Goal: Information Seeking & Learning: Learn about a topic

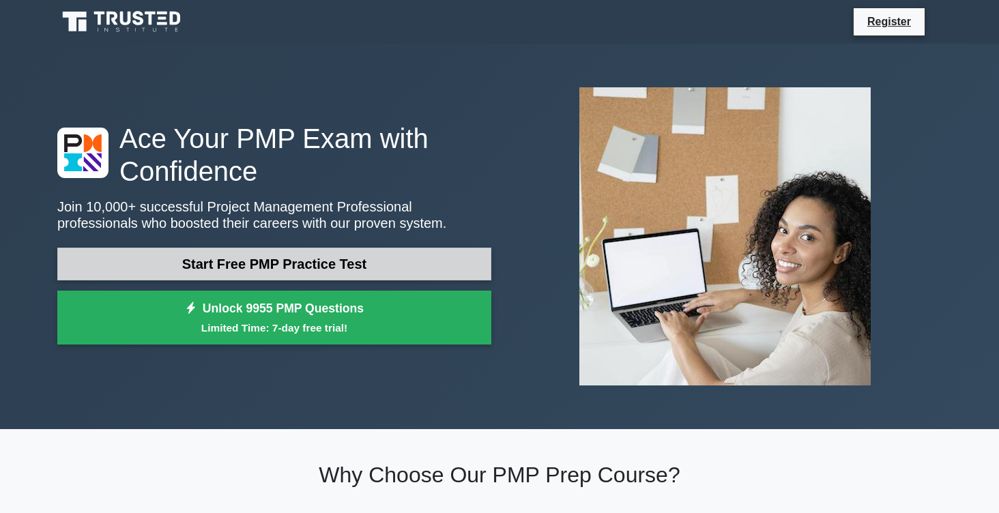
click at [318, 265] on link "Start Free PMP Practice Test" at bounding box center [274, 264] width 434 height 33
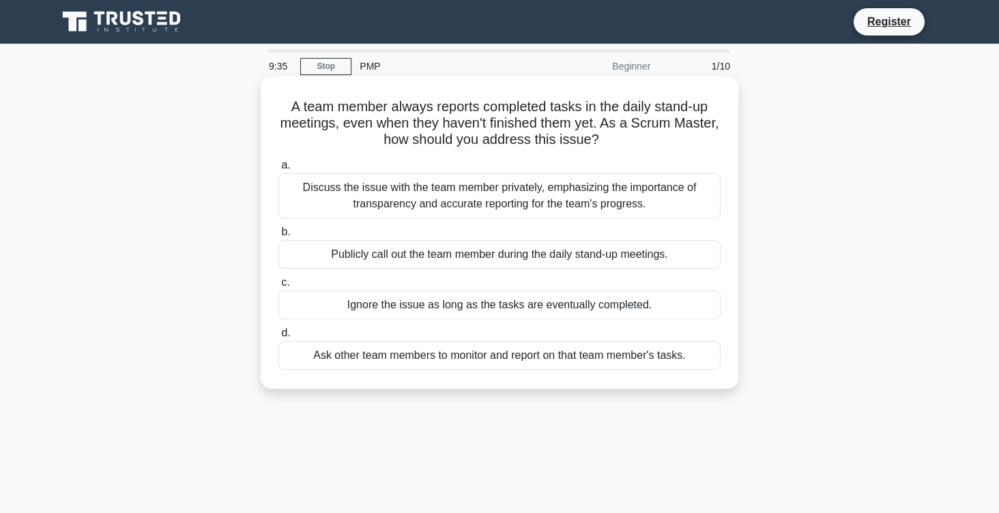
click at [424, 192] on div "Discuss the issue with the team member privately, emphasizing the importance of…" at bounding box center [499, 195] width 442 height 45
click at [278, 170] on input "a. Discuss the issue with the team member privately, emphasizing the importance…" at bounding box center [278, 165] width 0 height 9
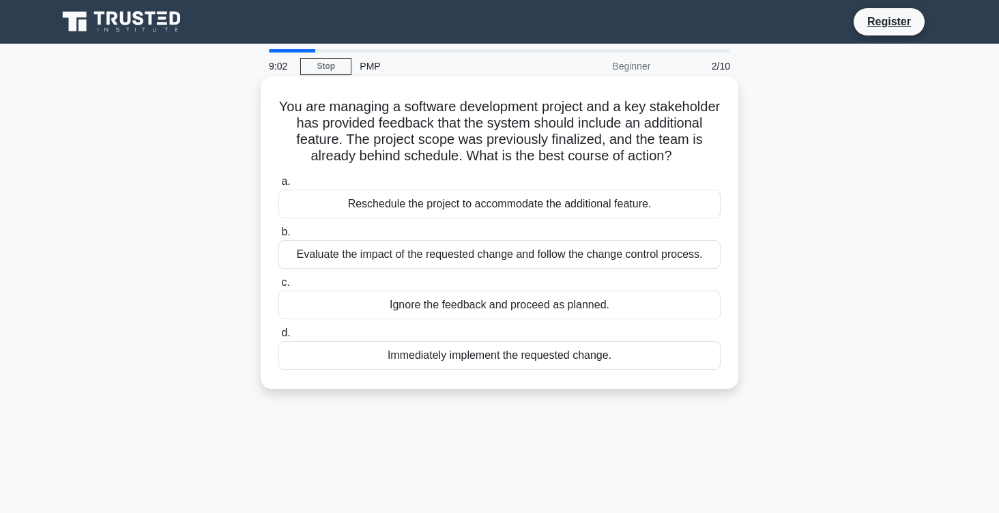
click at [435, 251] on div "Evaluate the impact of the requested change and follow the change control proce…" at bounding box center [499, 254] width 442 height 29
click at [278, 237] on input "b. Evaluate the impact of the requested change and follow the change control pr…" at bounding box center [278, 232] width 0 height 9
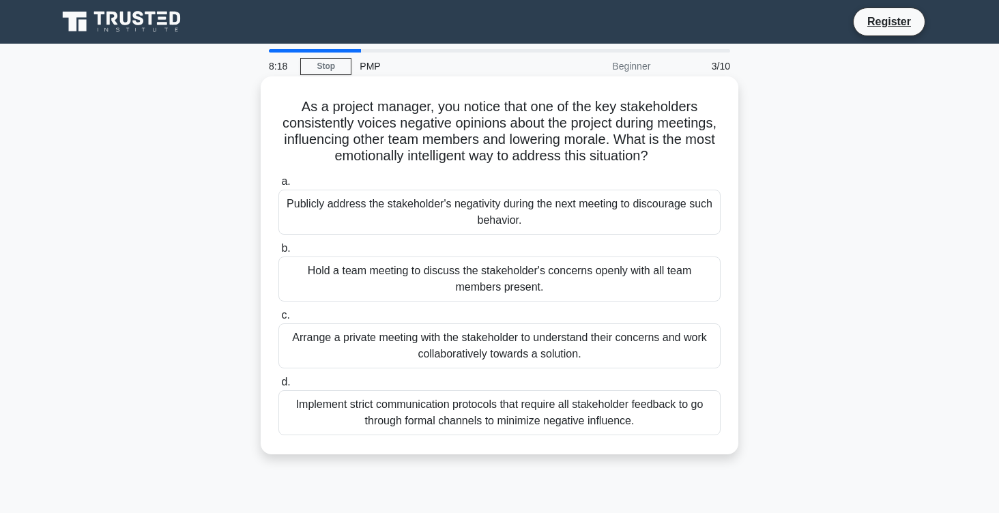
click at [589, 336] on div "Arrange a private meeting with the stakeholder to understand their concerns and…" at bounding box center [499, 345] width 442 height 45
click at [278, 320] on input "c. Arrange a private meeting with the stakeholder to understand their concerns …" at bounding box center [278, 315] width 0 height 9
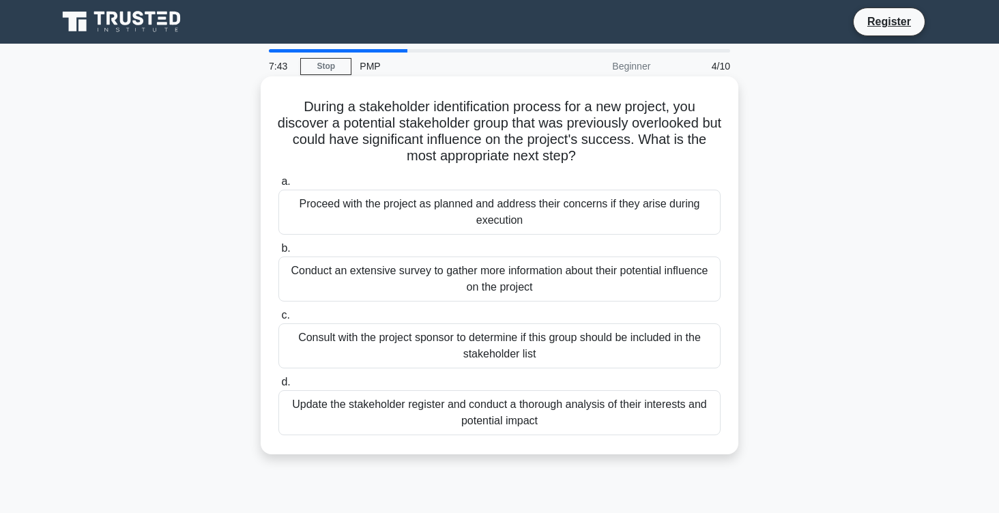
click at [454, 278] on div "Conduct an extensive survey to gather more information about their potential in…" at bounding box center [499, 279] width 442 height 45
click at [278, 253] on input "b. Conduct an extensive survey to gather more information about their potential…" at bounding box center [278, 248] width 0 height 9
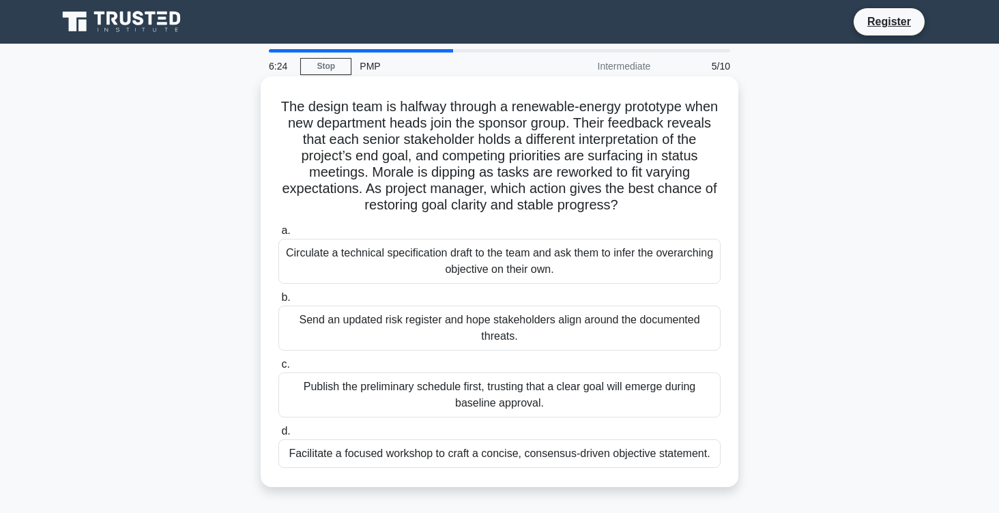
click at [506, 446] on div "Facilitate a focused workshop to craft a concise, consensus-driven objective st…" at bounding box center [499, 453] width 442 height 29
click at [278, 436] on input "d. Facilitate a focused workshop to craft a concise, consensus-driven objective…" at bounding box center [278, 431] width 0 height 9
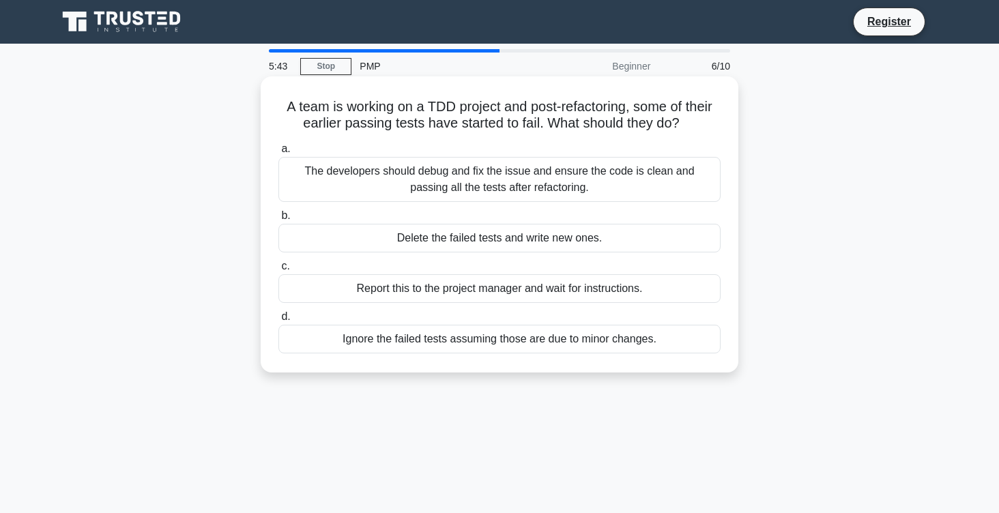
click at [606, 166] on div "The developers should debug and fix the issue and ensure the code is clean and …" at bounding box center [499, 179] width 442 height 45
click at [278, 153] on input "a. The developers should debug and fix the issue and ensure the code is clean a…" at bounding box center [278, 149] width 0 height 9
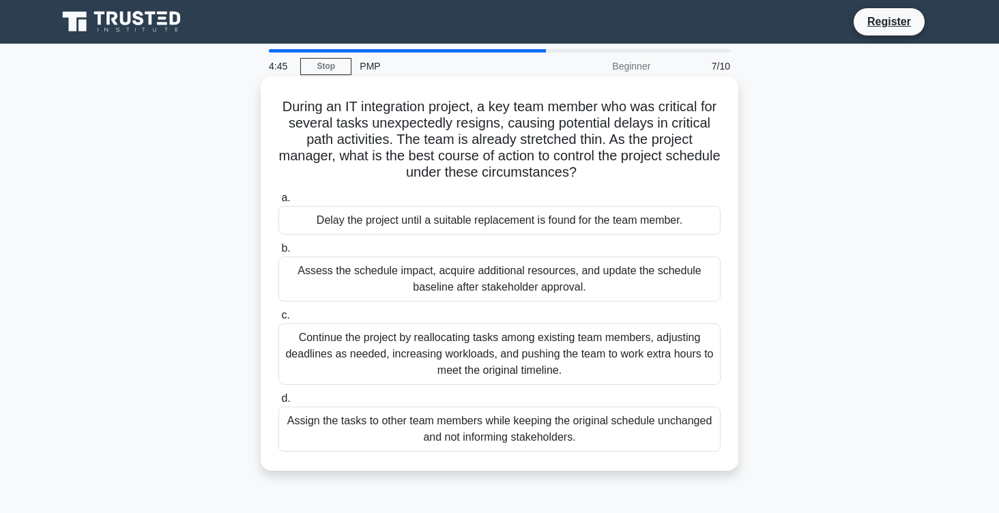
click at [604, 278] on div "Assess the schedule impact, acquire additional resources, and update the schedu…" at bounding box center [499, 279] width 442 height 45
click at [278, 253] on input "b. Assess the schedule impact, acquire additional resources, and update the sch…" at bounding box center [278, 248] width 0 height 9
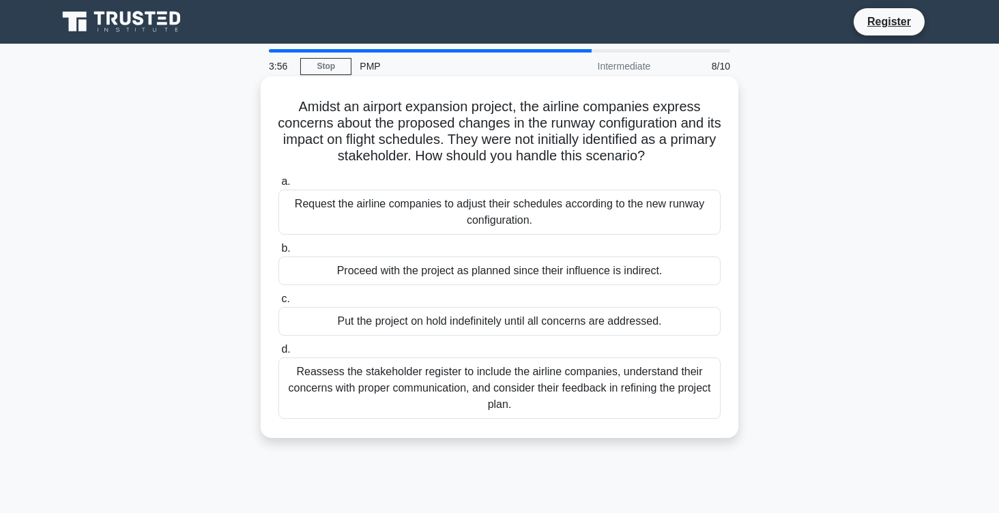
click at [549, 398] on div "Reassess the stakeholder register to include the airline companies, understand …" at bounding box center [499, 387] width 442 height 61
click at [278, 354] on input "d. Reassess the stakeholder register to include the airline companies, understa…" at bounding box center [278, 349] width 0 height 9
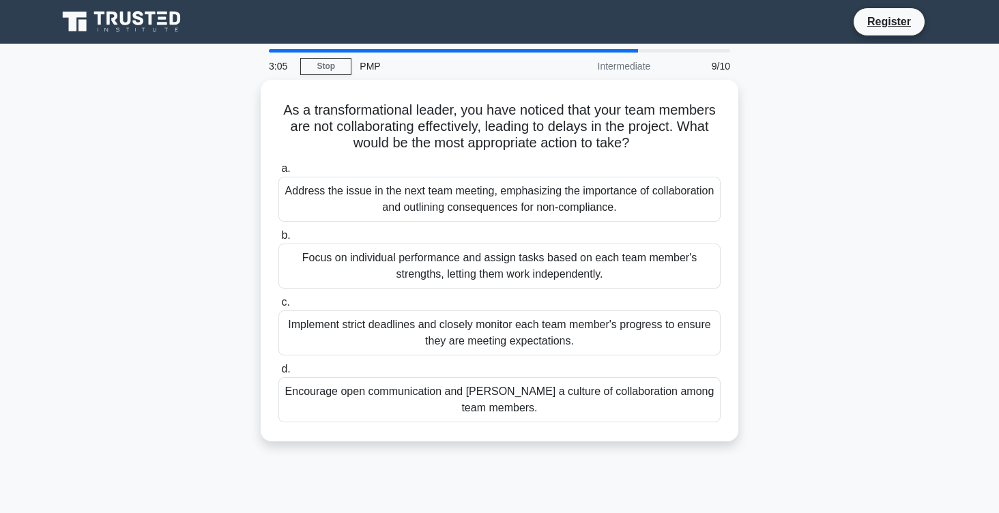
click at [549, 398] on div "Encourage open communication and foster a culture of collaboration among team m…" at bounding box center [499, 399] width 442 height 45
click at [278, 374] on input "d. Encourage open communication and foster a culture of collaboration among tea…" at bounding box center [278, 369] width 0 height 9
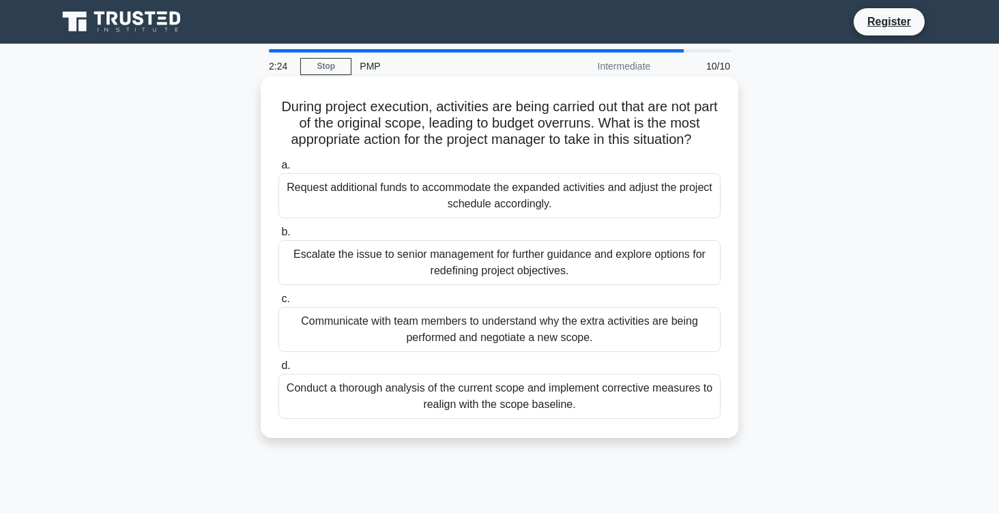
click at [645, 331] on div "Communicate with team members to understand why the extra activities are being …" at bounding box center [499, 329] width 442 height 45
click at [278, 304] on input "c. Communicate with team members to understand why the extra activities are bei…" at bounding box center [278, 299] width 0 height 9
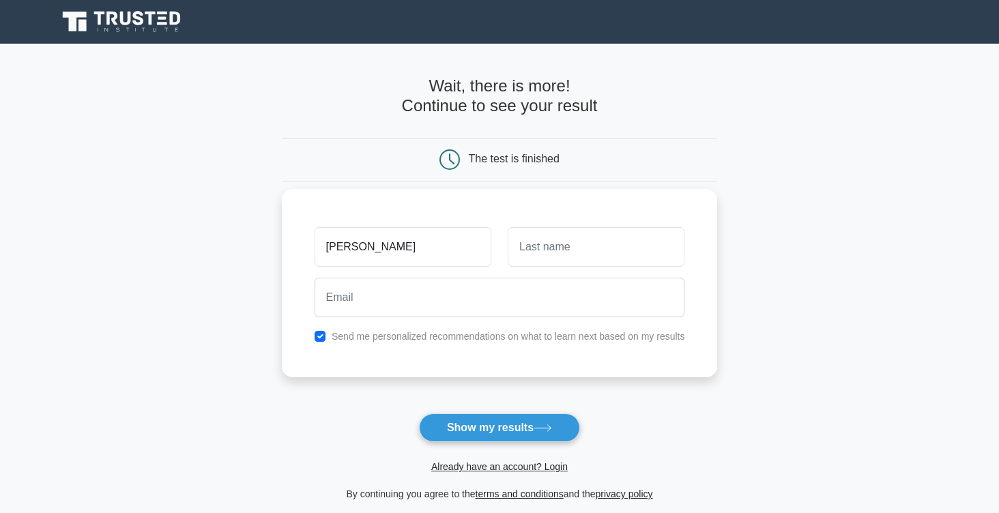
type input "Marta"
type input "Stremel"
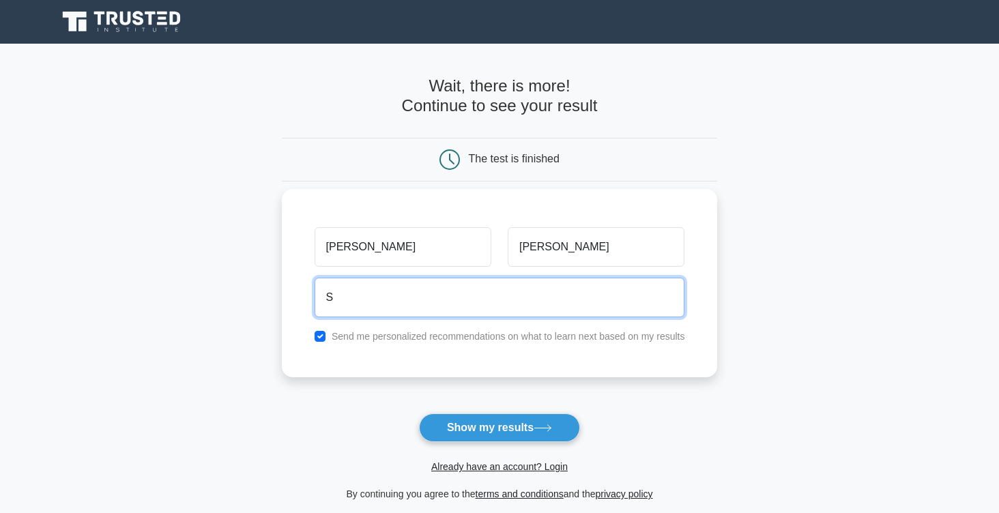
type input "stremel.mar@gmail.com"
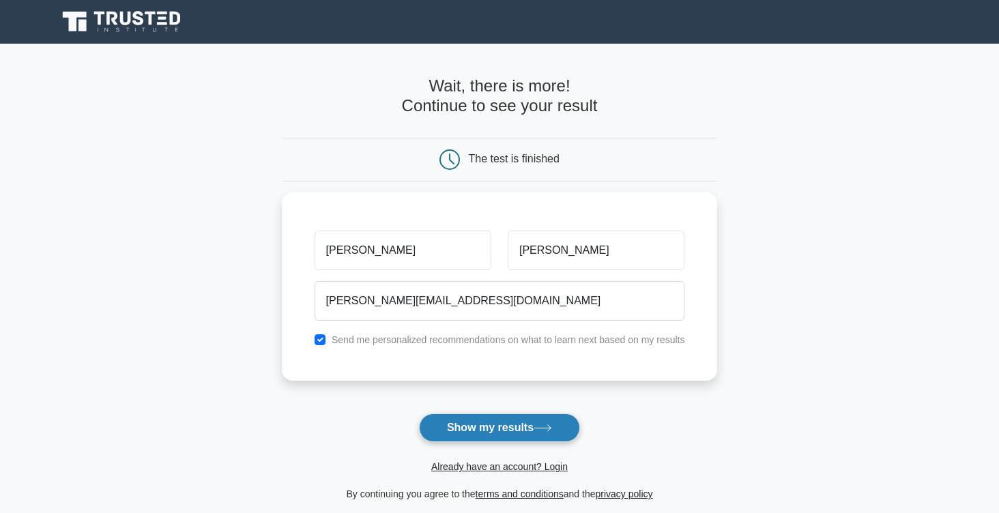
click at [491, 430] on button "Show my results" at bounding box center [499, 427] width 161 height 29
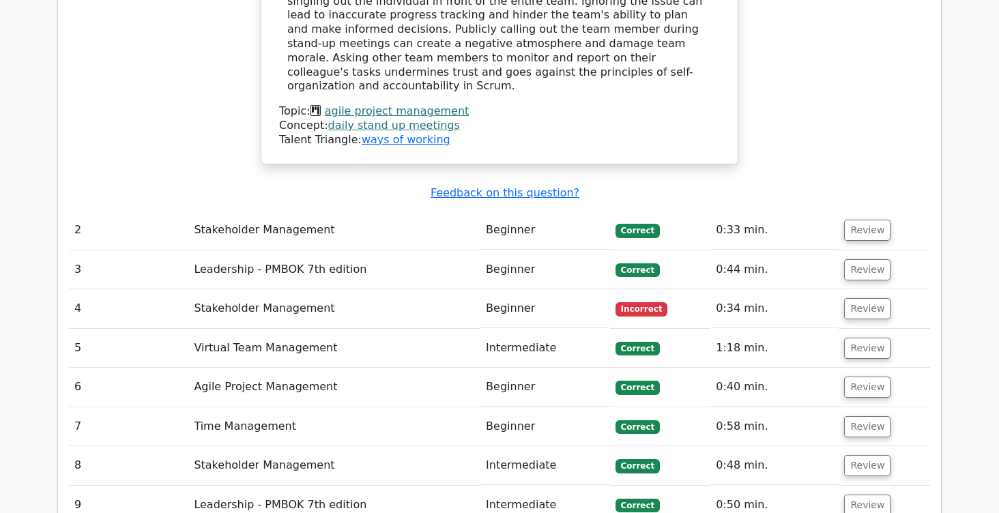
scroll to position [1576, 0]
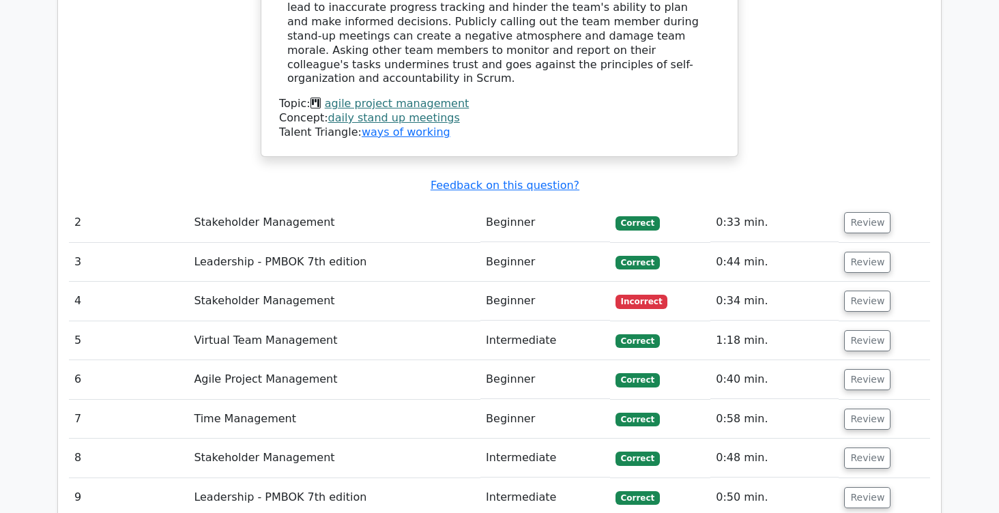
click at [311, 282] on td "Stakeholder Management" at bounding box center [334, 301] width 292 height 39
click at [862, 291] on button "Review" at bounding box center [867, 301] width 46 height 21
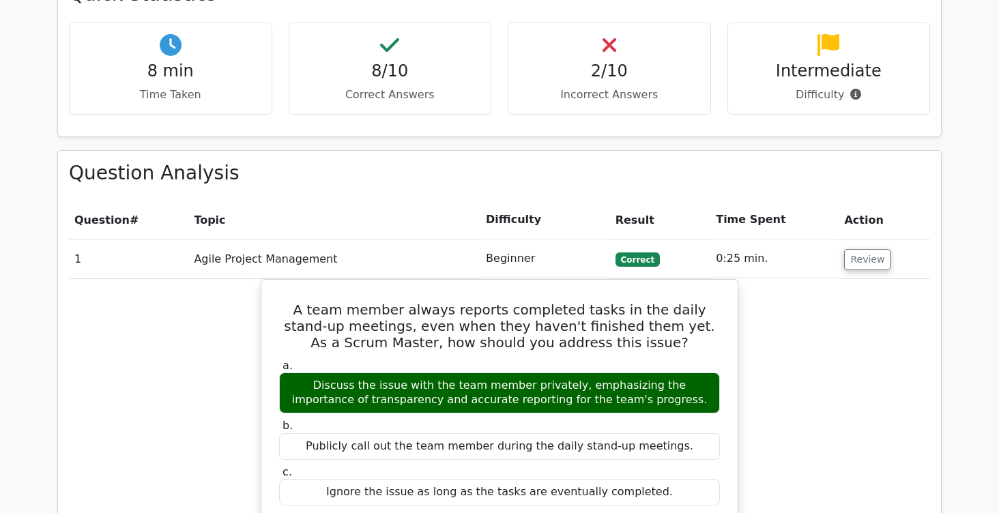
scroll to position [902, 0]
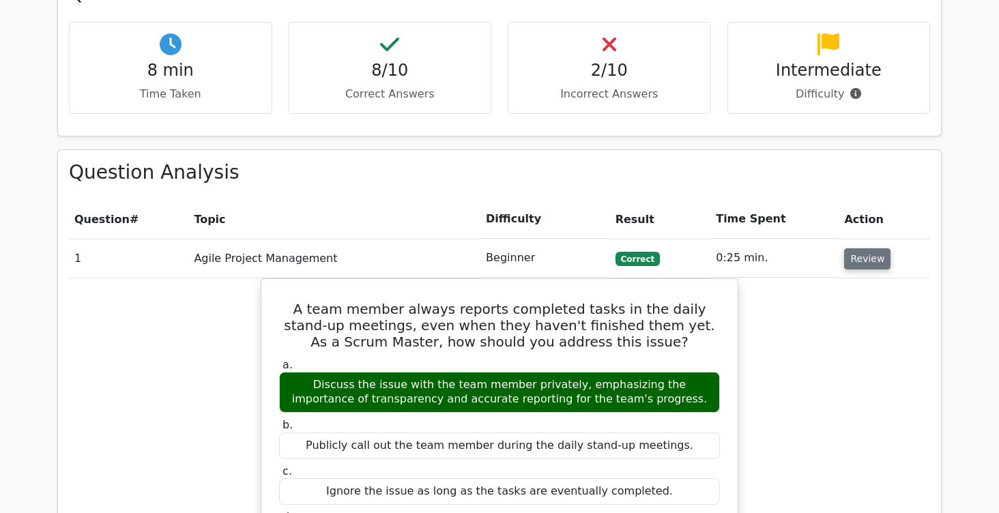
click at [863, 248] on button "Review" at bounding box center [867, 258] width 46 height 21
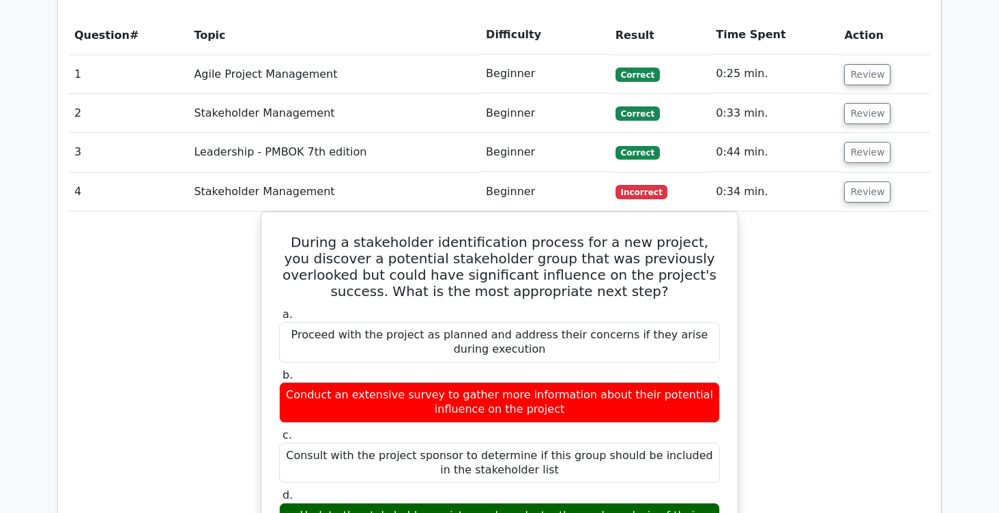
scroll to position [1090, 0]
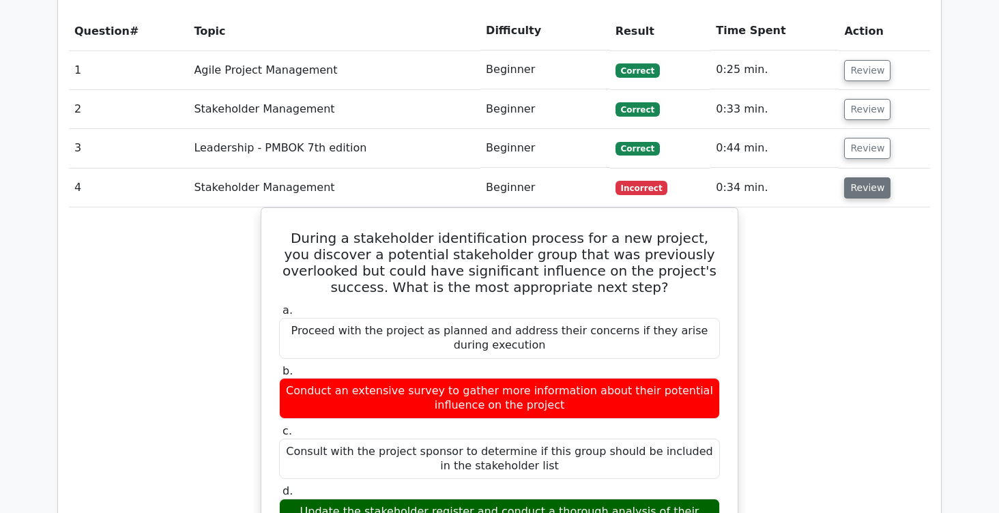
click at [857, 177] on button "Review" at bounding box center [867, 187] width 46 height 21
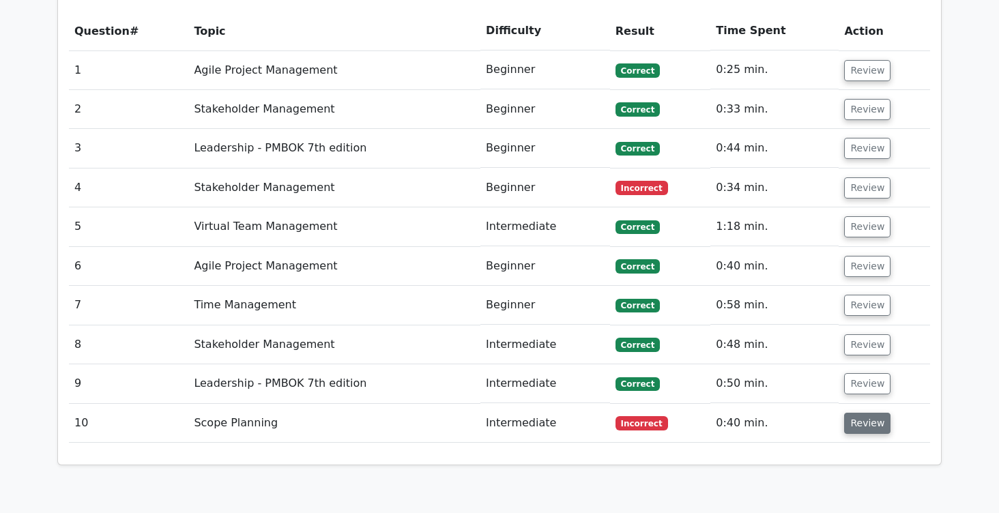
click at [858, 413] on button "Review" at bounding box center [867, 423] width 46 height 21
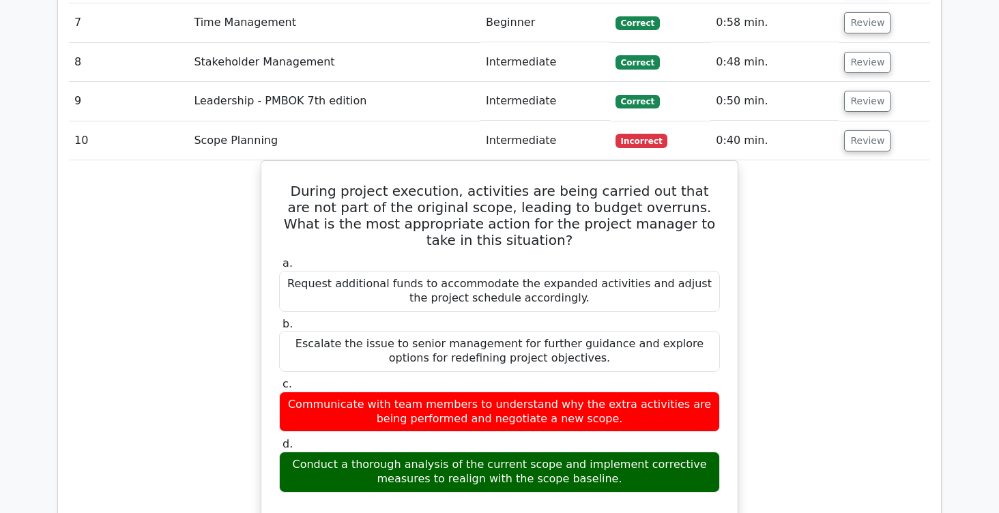
scroll to position [1372, 0]
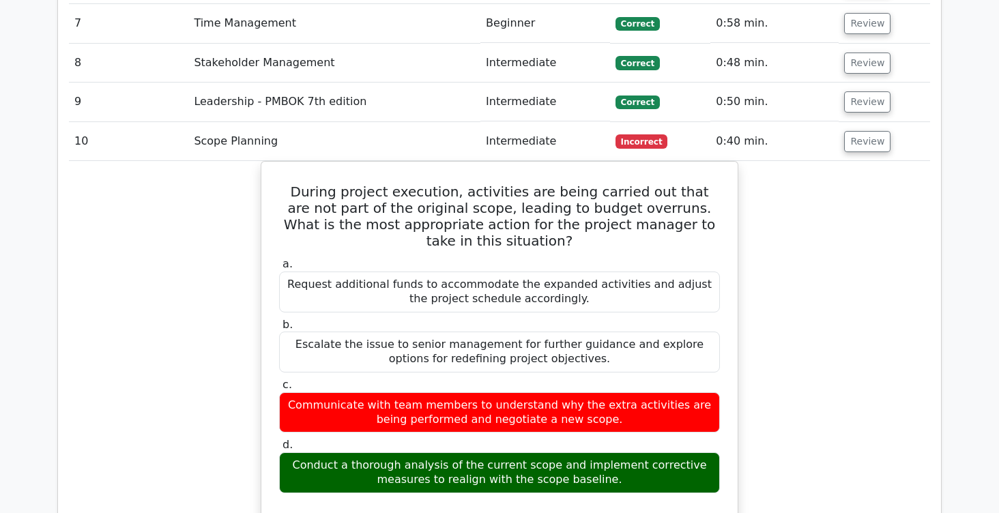
click at [295, 83] on td "Leadership - PMBOK 7th edition" at bounding box center [334, 102] width 292 height 39
click at [851, 91] on button "Review" at bounding box center [867, 101] width 46 height 21
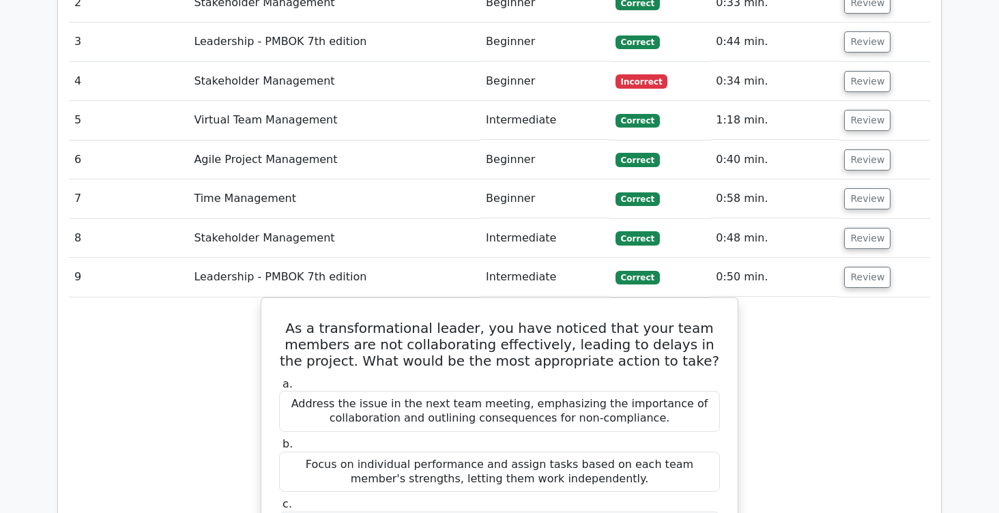
scroll to position [1192, 0]
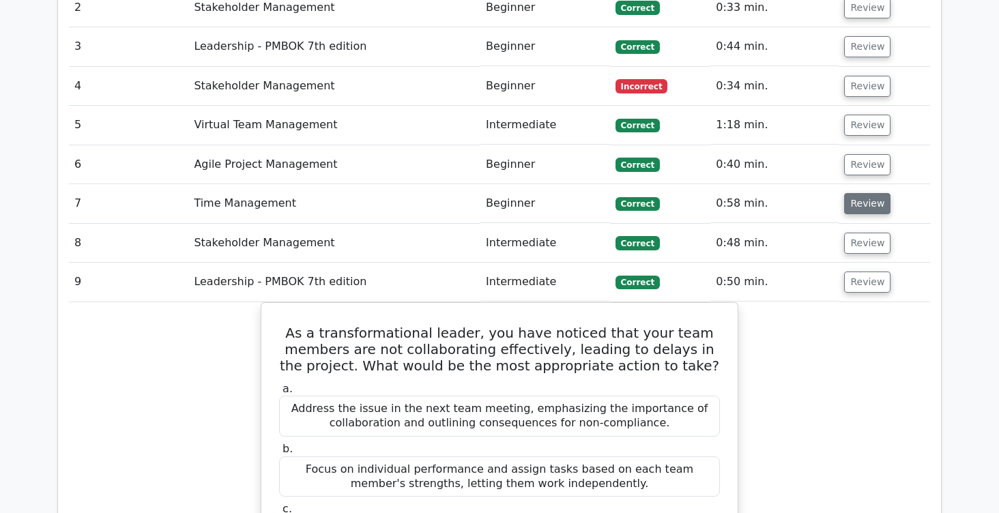
click at [865, 193] on button "Review" at bounding box center [867, 203] width 46 height 21
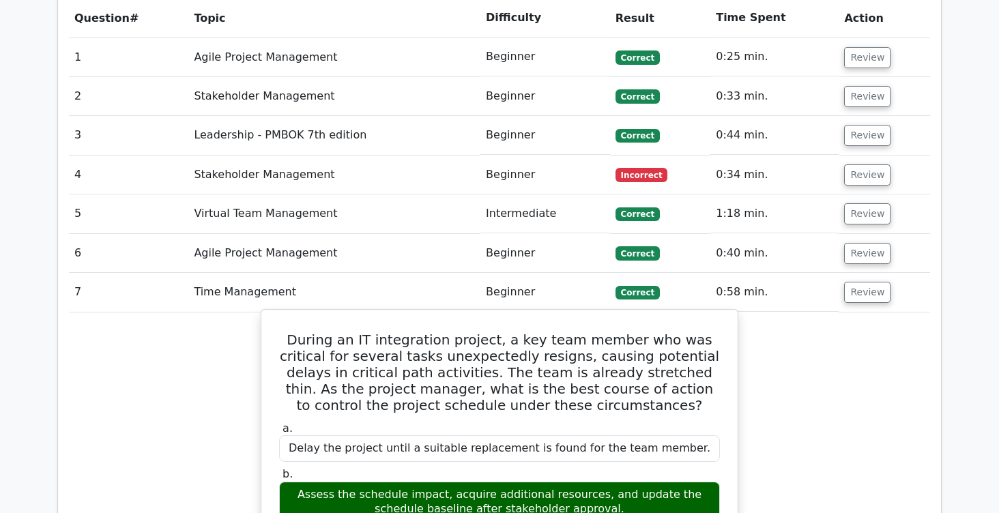
scroll to position [1097, 0]
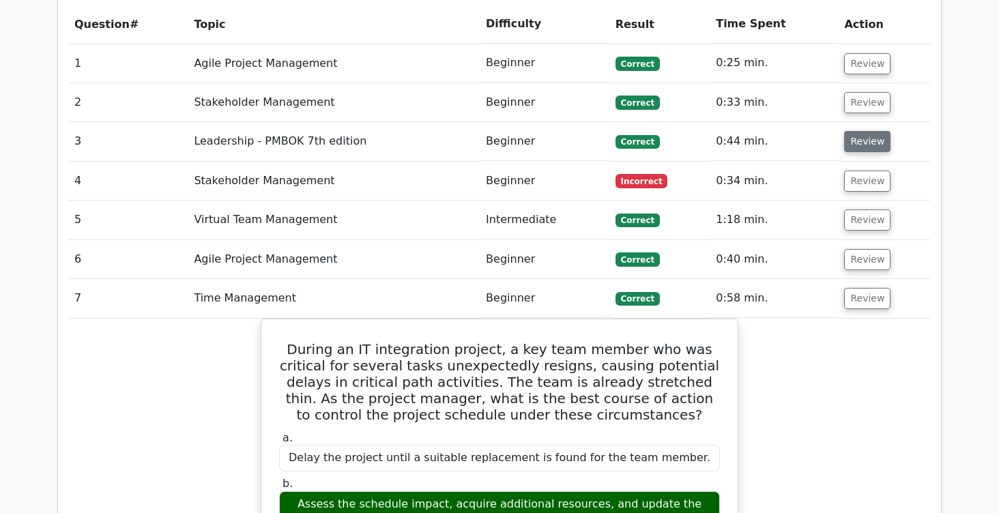
click at [863, 131] on button "Review" at bounding box center [867, 141] width 46 height 21
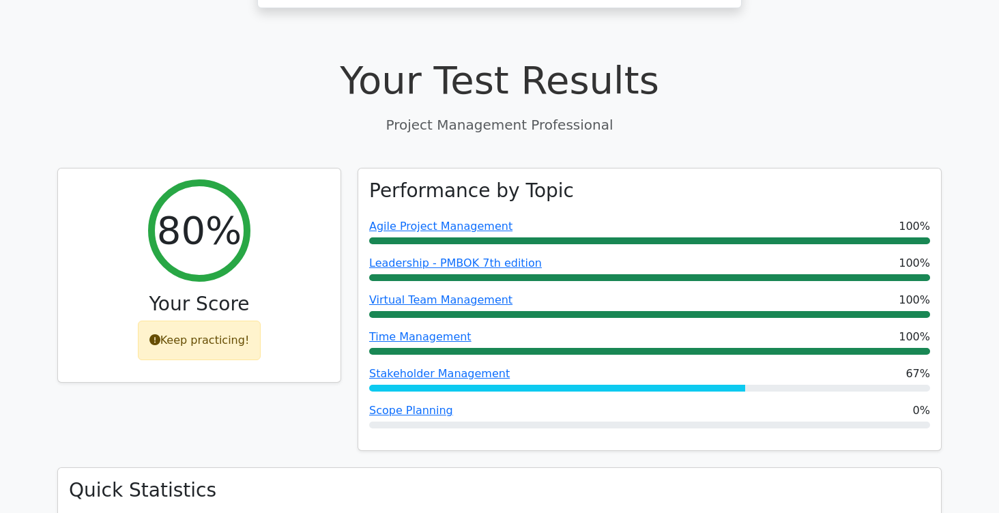
scroll to position [415, 0]
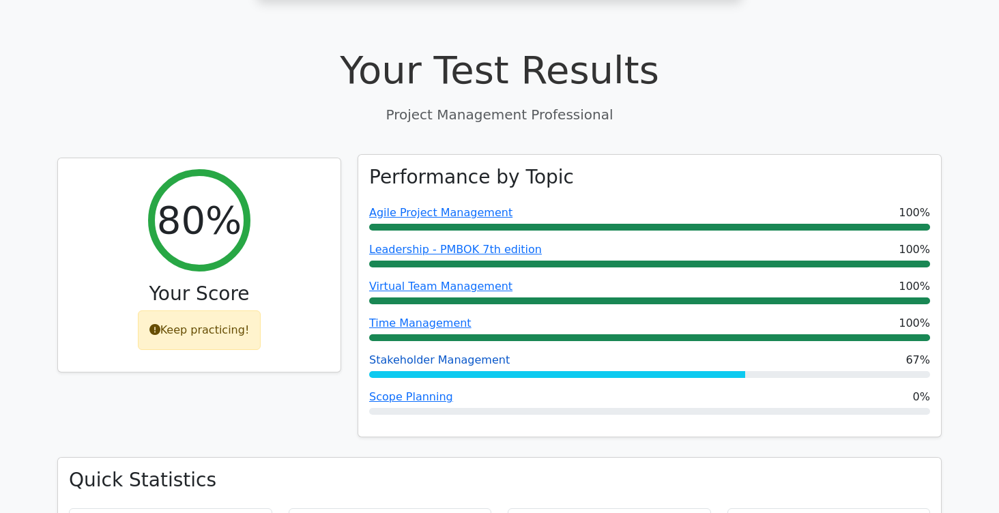
click at [478, 353] on link "Stakeholder Management" at bounding box center [439, 359] width 141 height 13
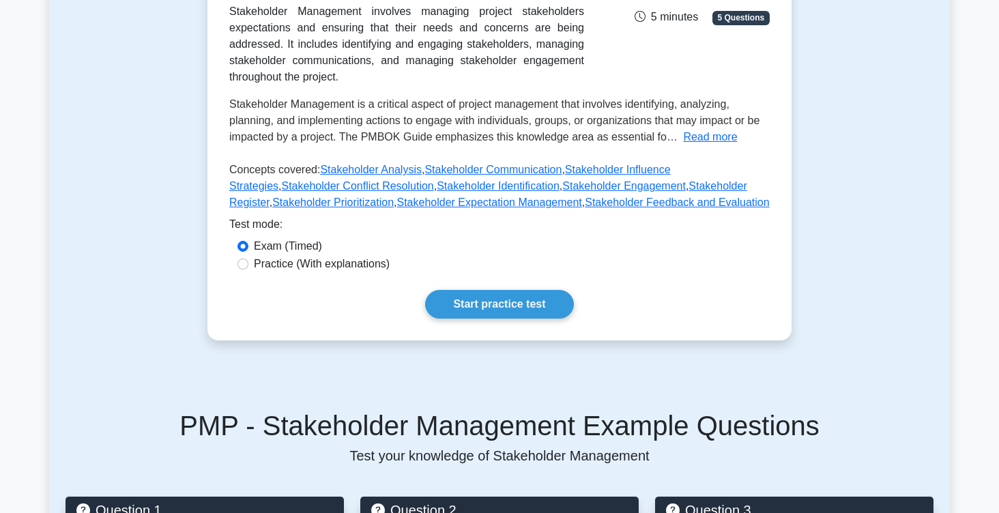
scroll to position [265, 0]
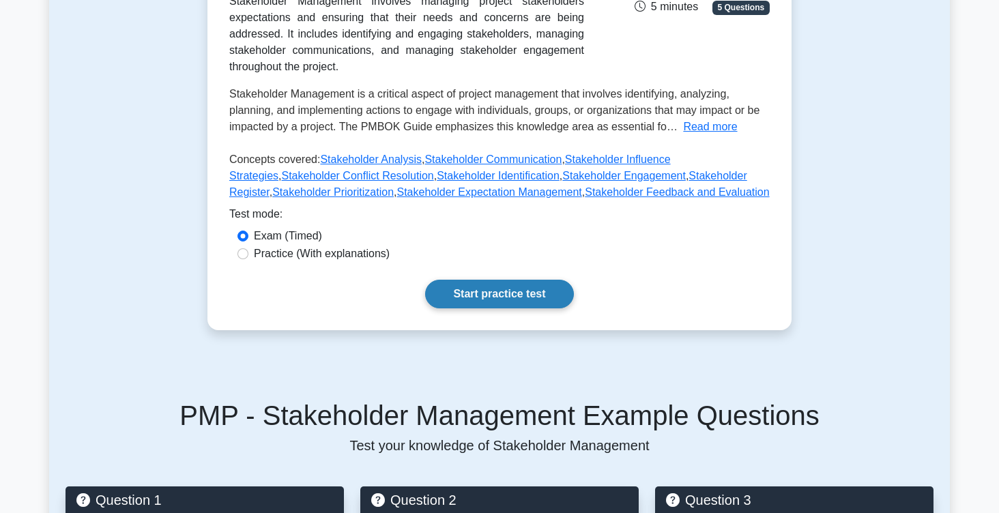
click at [518, 292] on link "Start practice test" at bounding box center [499, 294] width 148 height 29
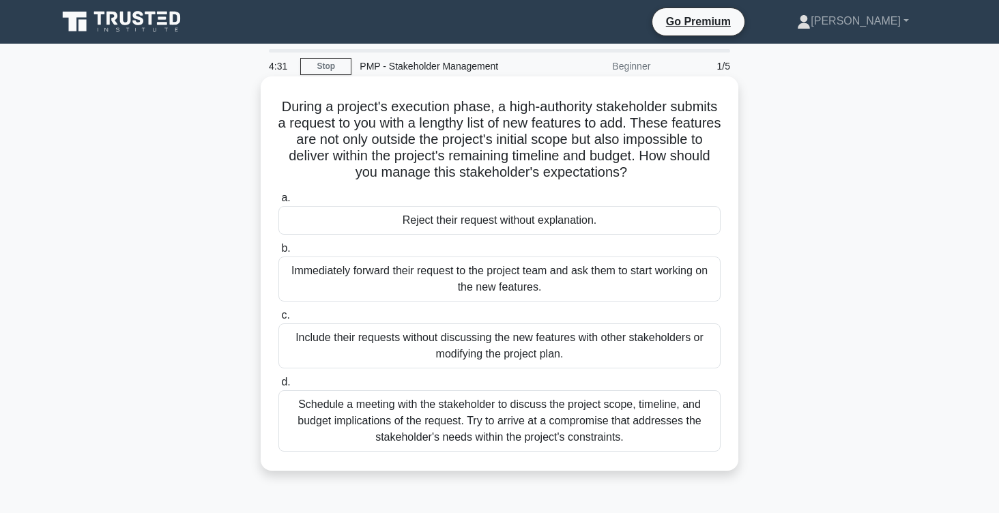
click at [581, 409] on div "Schedule a meeting with the stakeholder to discuss the project scope, timeline,…" at bounding box center [499, 420] width 442 height 61
click at [278, 387] on input "d. Schedule a meeting with the stakeholder to discuss the project scope, timeli…" at bounding box center [278, 382] width 0 height 9
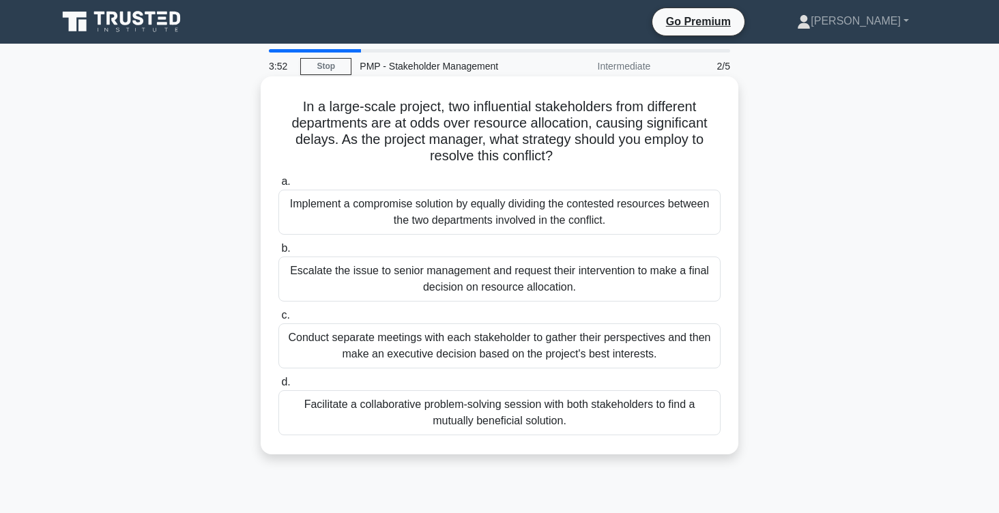
click at [574, 400] on div "Facilitate a collaborative problem-solving session with both stakeholders to fi…" at bounding box center [499, 412] width 442 height 45
click at [278, 387] on input "d. Facilitate a collaborative problem-solving session with both stakeholders to…" at bounding box center [278, 382] width 0 height 9
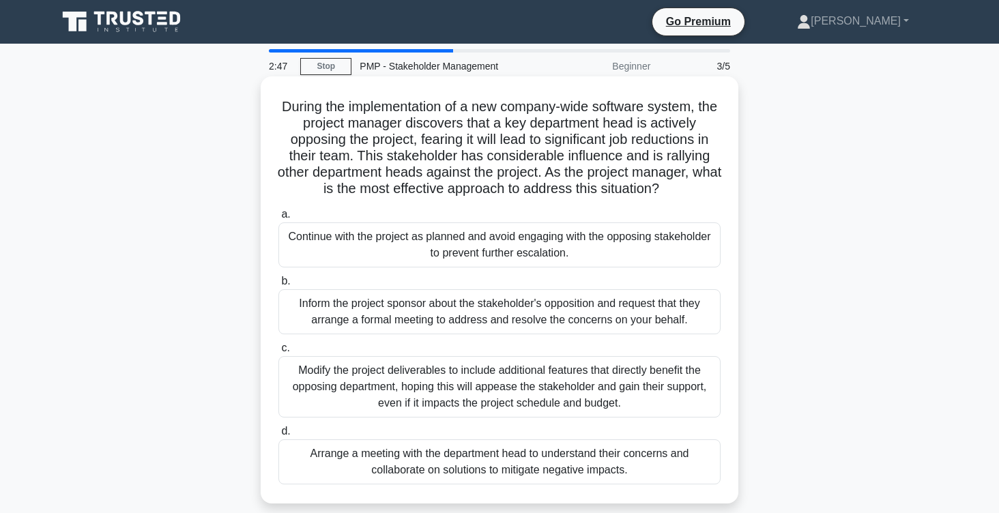
click at [544, 455] on div "Arrange a meeting with the department head to understand their concerns and col…" at bounding box center [499, 461] width 442 height 45
click at [278, 436] on input "d. Arrange a meeting with the department head to understand their concerns and …" at bounding box center [278, 431] width 0 height 9
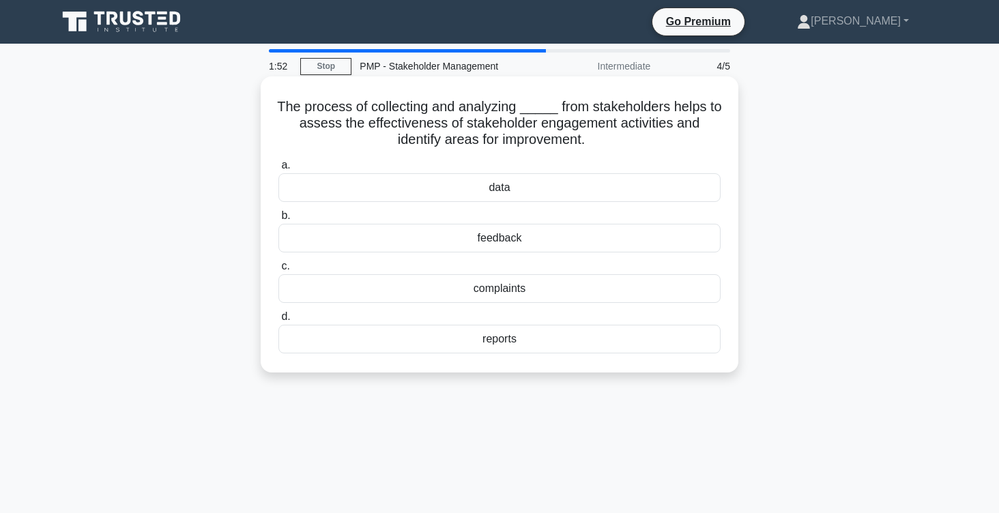
click at [495, 233] on div "feedback" at bounding box center [499, 238] width 442 height 29
click at [278, 220] on input "b. feedback" at bounding box center [278, 215] width 0 height 9
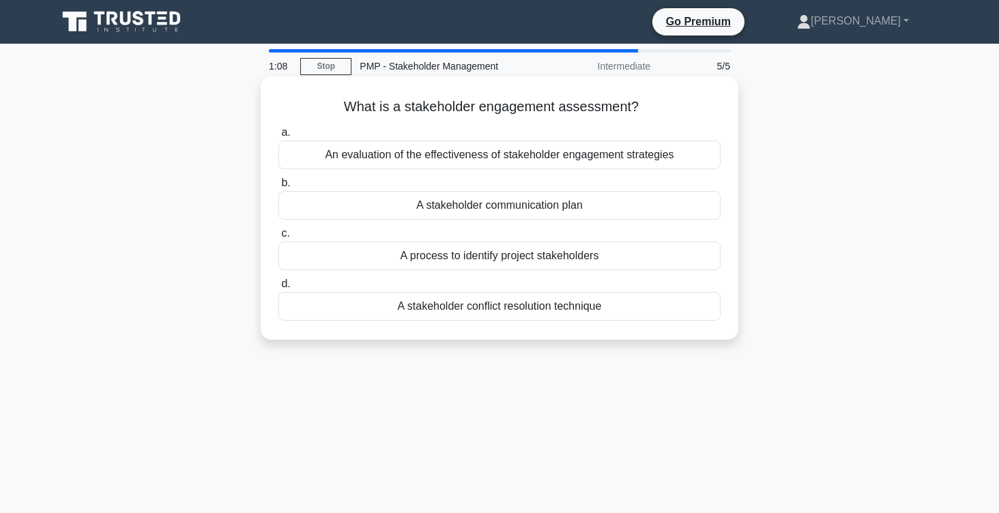
click at [574, 161] on div "An evaluation of the effectiveness of stakeholder engagement strategies" at bounding box center [499, 155] width 442 height 29
click at [278, 137] on input "a. An evaluation of the effectiveness of stakeholder engagement strategies" at bounding box center [278, 132] width 0 height 9
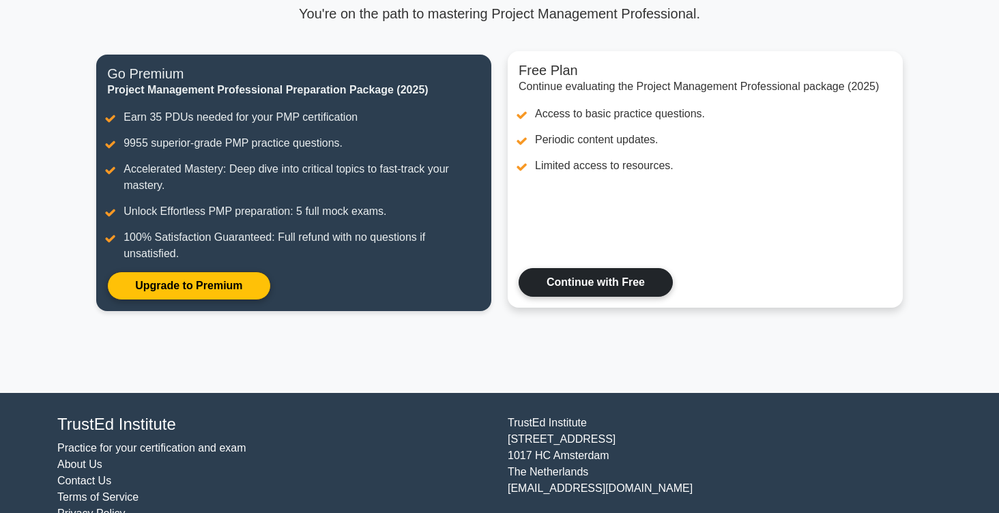
scroll to position [125, 0]
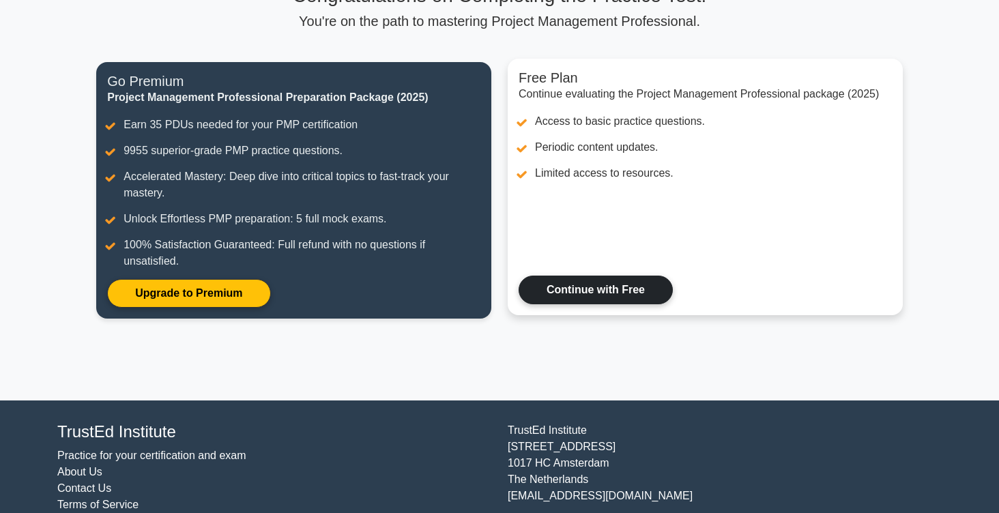
click at [616, 289] on link "Continue with Free" at bounding box center [595, 290] width 154 height 29
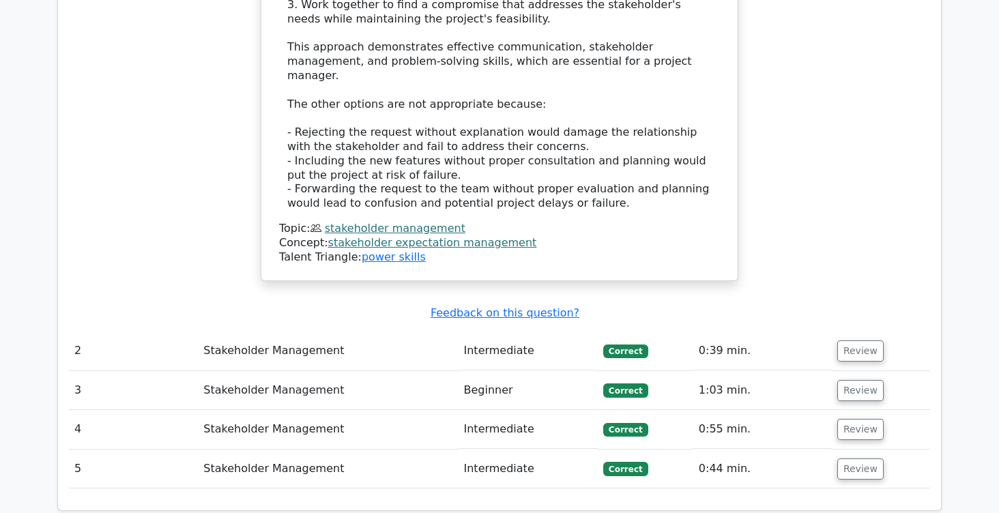
scroll to position [1660, 0]
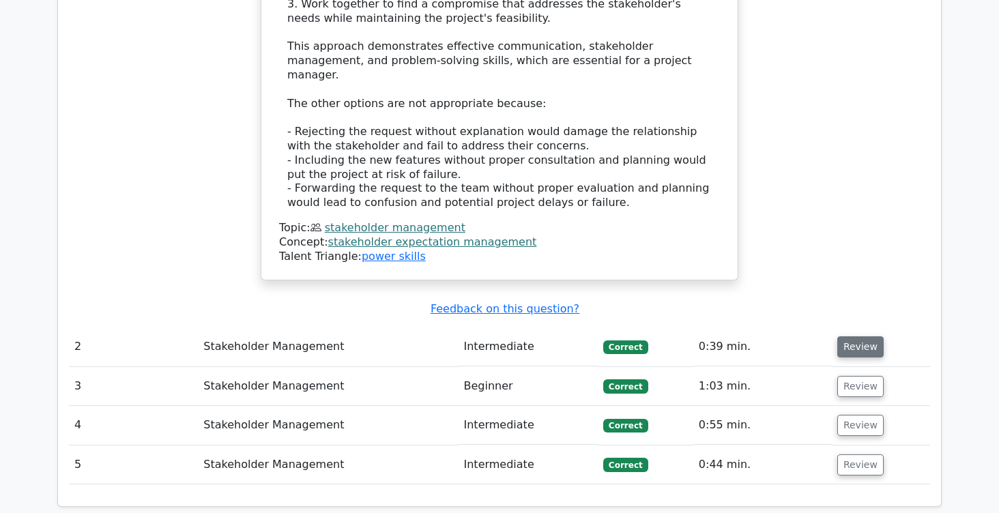
click at [855, 336] on button "Review" at bounding box center [860, 346] width 46 height 21
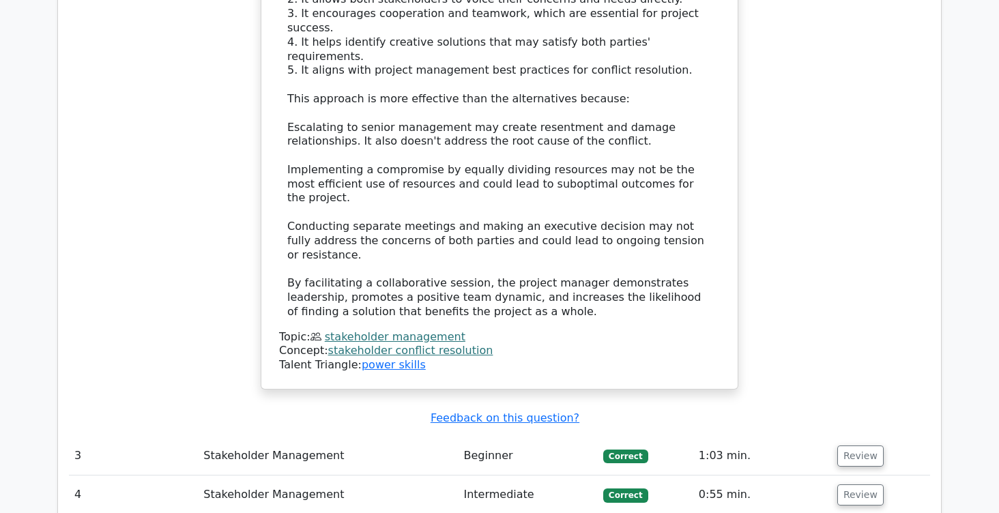
scroll to position [2619, 0]
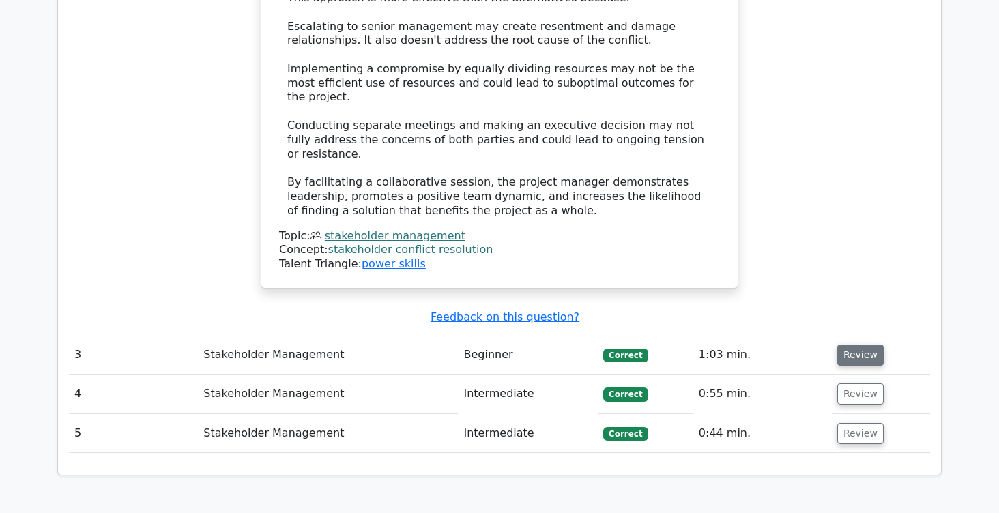
click at [860, 345] on button "Review" at bounding box center [860, 355] width 46 height 21
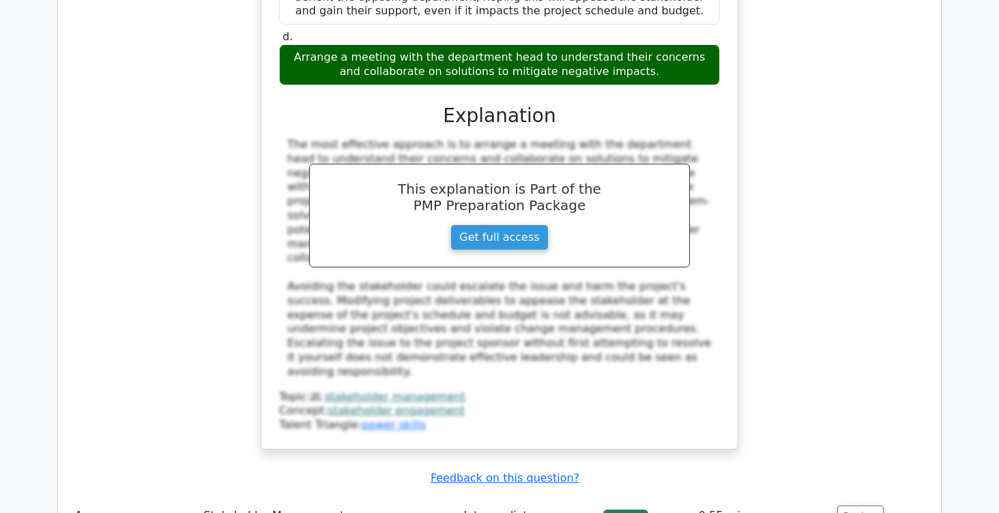
scroll to position [3394, 0]
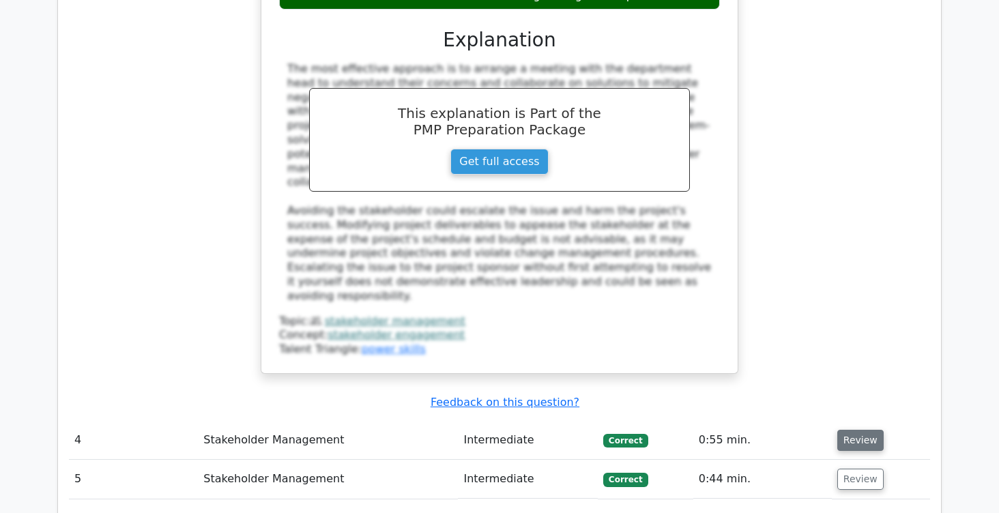
click at [866, 430] on button "Review" at bounding box center [860, 440] width 46 height 21
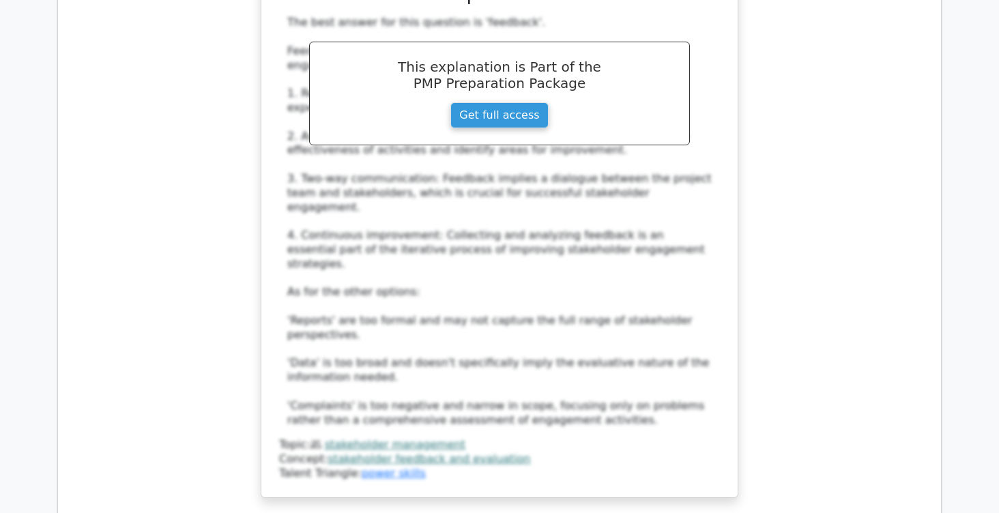
scroll to position [4215, 0]
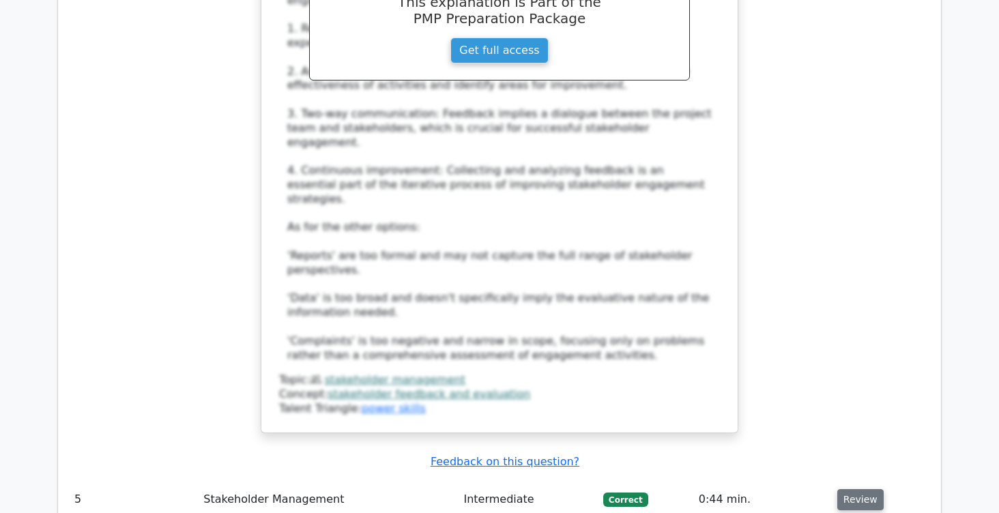
click at [847, 489] on button "Review" at bounding box center [860, 499] width 46 height 21
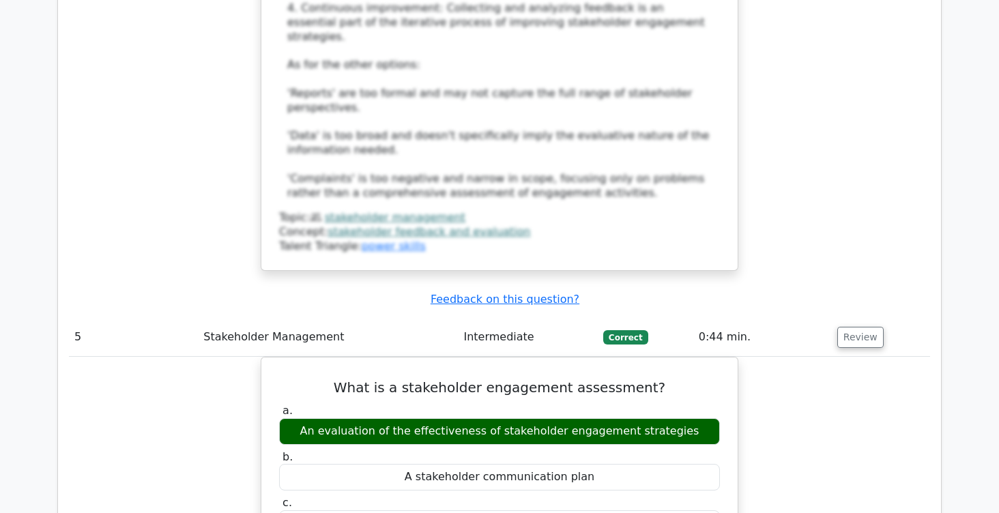
scroll to position [4384, 0]
